Goal: Find specific page/section: Find specific page/section

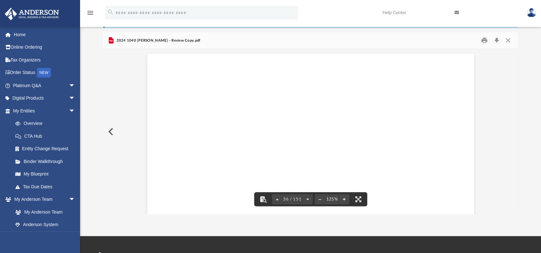
scroll to position [15138, 0]
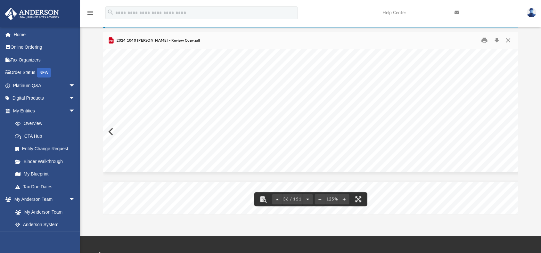
click at [255, 155] on div "421551 04-01-24 INCOME FROM PASSTHROUGH STATEMENT, PAGE 1 2024 SCHEDULE E Name …" at bounding box center [314, 9] width 422 height 326
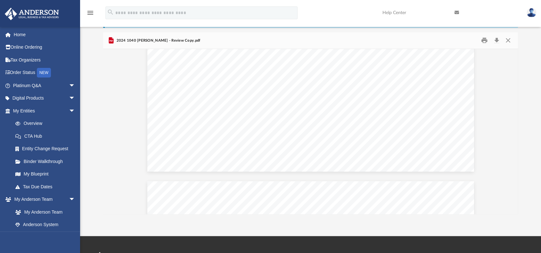
scroll to position [37451, 0]
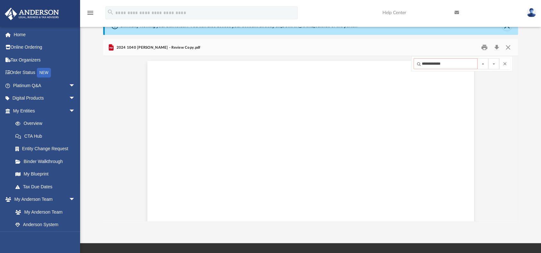
scroll to position [55787, 13]
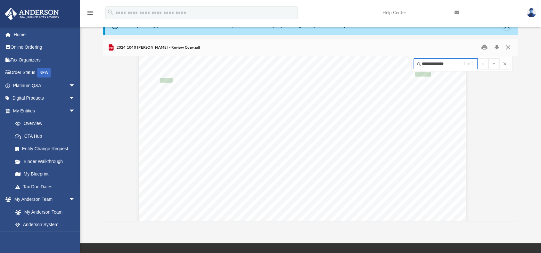
scroll to position [38778, 13]
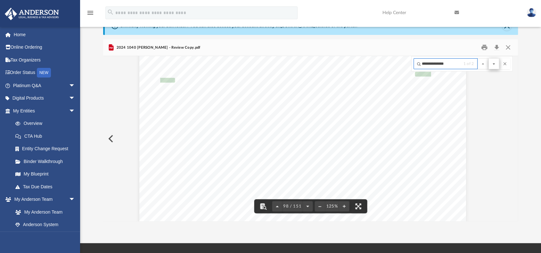
type input "**********"
click at [491, 62] on button "File preview" at bounding box center [493, 63] width 11 height 11
click at [481, 64] on button "File preview" at bounding box center [482, 63] width 11 height 11
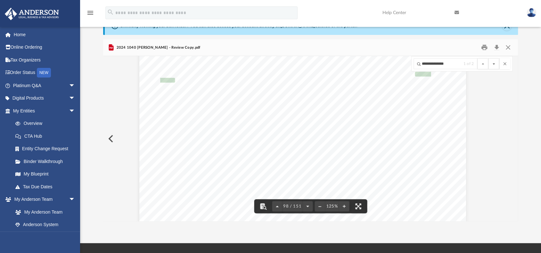
click at [493, 64] on button "File preview" at bounding box center [493, 63] width 11 height 11
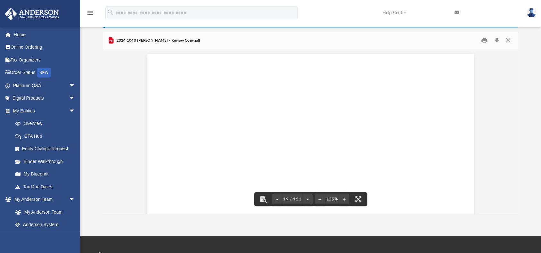
scroll to position [7873, 0]
click at [148, 115] on div "Credit for other dependents Department of the Treasury - Internal Revenue Servi…" at bounding box center [310, 73] width 326 height 422
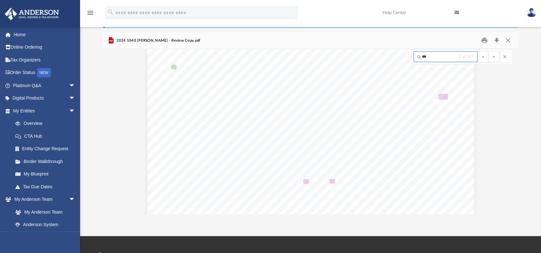
scroll to position [7952, 13]
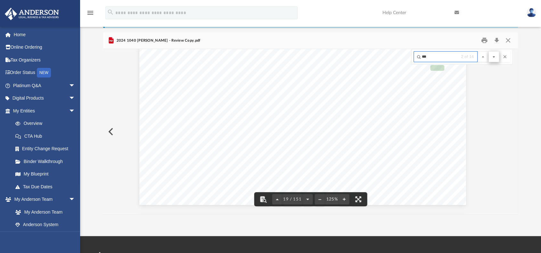
type input "***"
click at [493, 58] on button "File preview" at bounding box center [493, 56] width 11 height 11
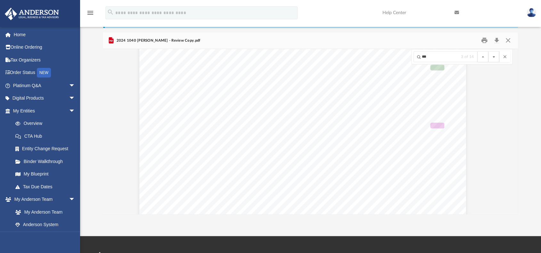
click at [493, 58] on button "File preview" at bounding box center [493, 56] width 11 height 11
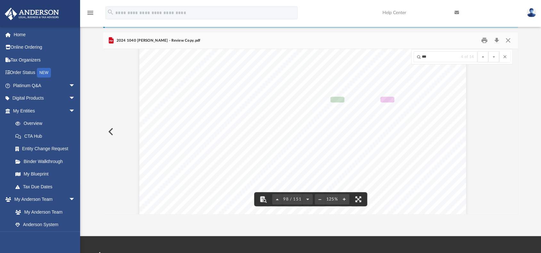
scroll to position [38756, 13]
click at [491, 58] on button "File preview" at bounding box center [493, 56] width 11 height 11
